Goal: Information Seeking & Learning: Learn about a topic

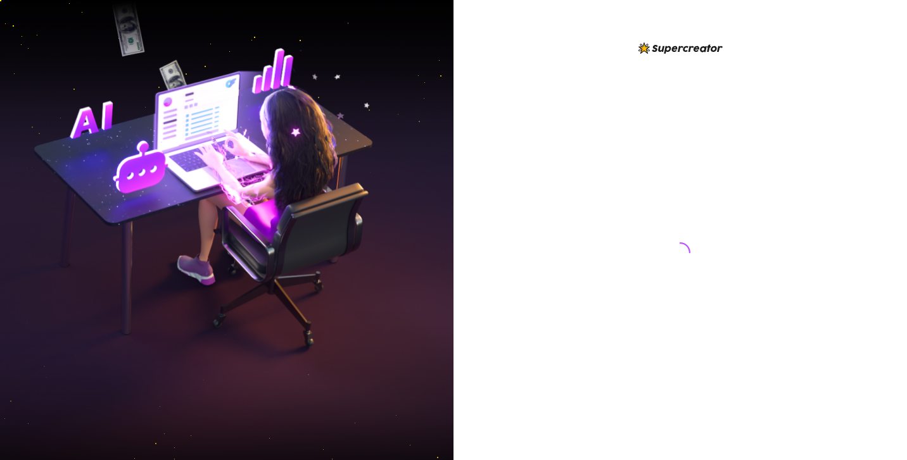
click at [640, 448] on div at bounding box center [681, 230] width 454 height 460
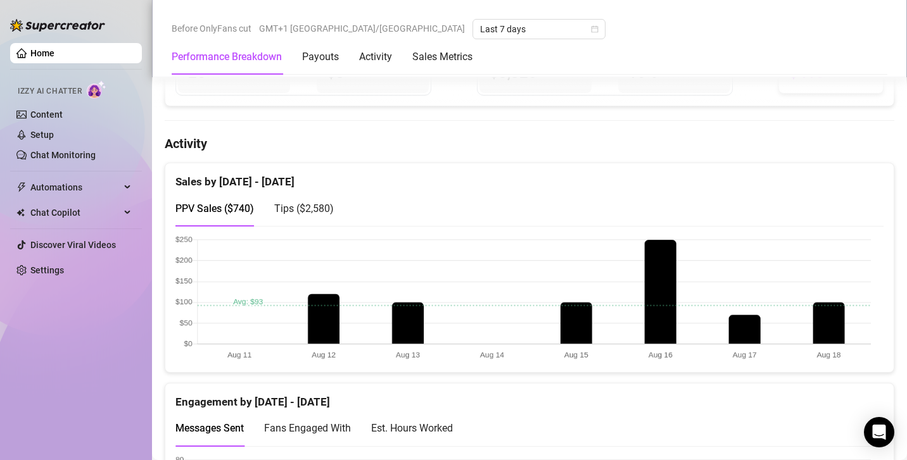
scroll to position [561, 0]
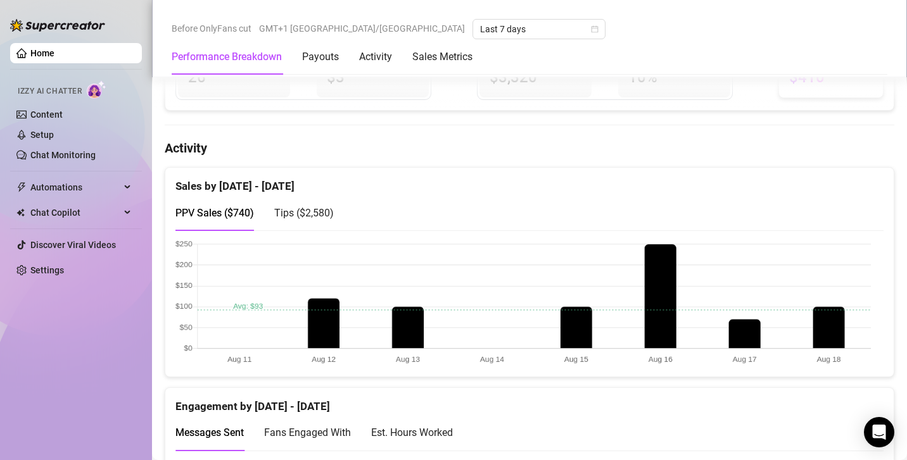
click at [307, 211] on span "Tips ( $2,580 )" at bounding box center [304, 213] width 60 height 12
click at [229, 224] on div "PPV Sales ( $740 )" at bounding box center [214, 213] width 79 height 36
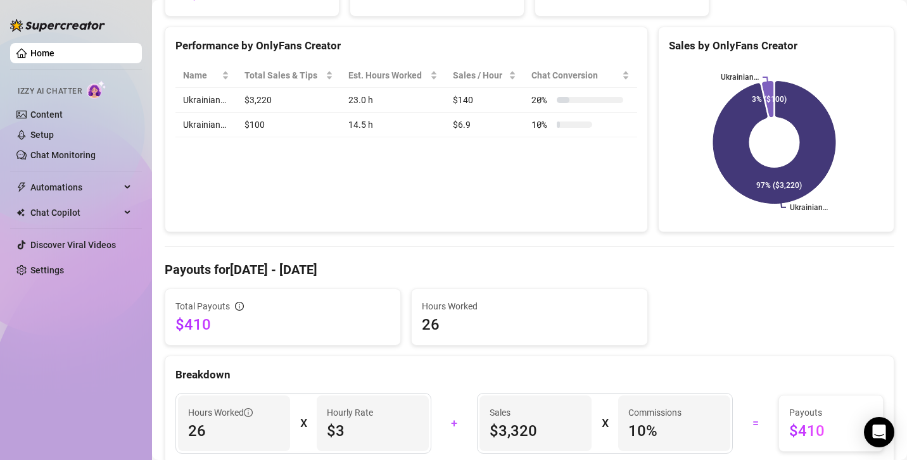
scroll to position [0, 0]
